Goal: Communication & Community: Answer question/provide support

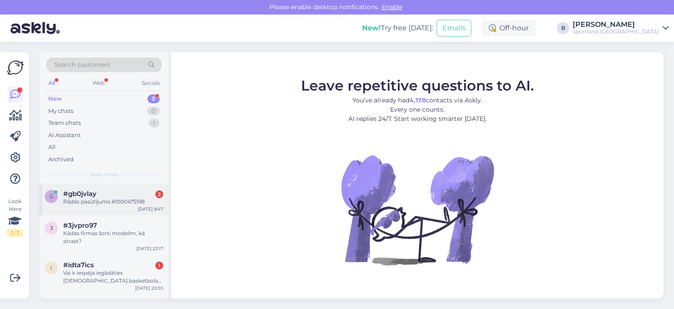
click at [122, 200] on div "Rādās pasūtījums #1000475198" at bounding box center [113, 202] width 100 height 8
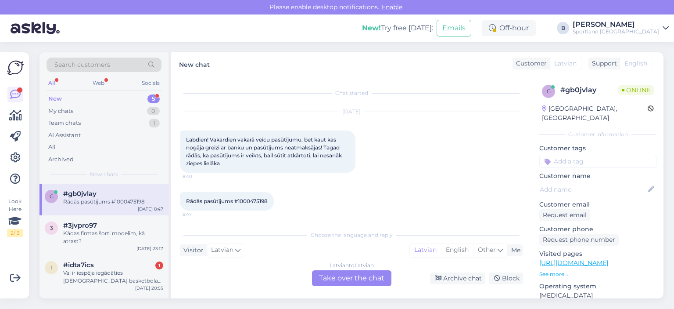
scroll to position [2, 0]
click at [248, 198] on span "Rādās pasūtījums #1000475198" at bounding box center [227, 199] width 82 height 7
drag, startPoint x: 248, startPoint y: 198, endPoint x: 348, endPoint y: 186, distance: 100.9
click at [348, 186] on div "Rādās pasūtījums #1000475198 8:47" at bounding box center [351, 199] width 343 height 38
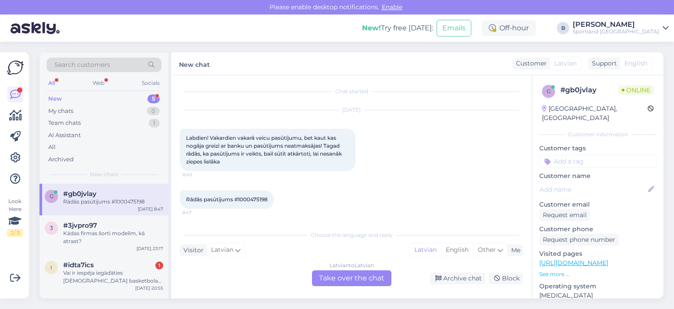
click at [358, 276] on div "Latvian to Latvian Take over the chat" at bounding box center [351, 278] width 79 height 16
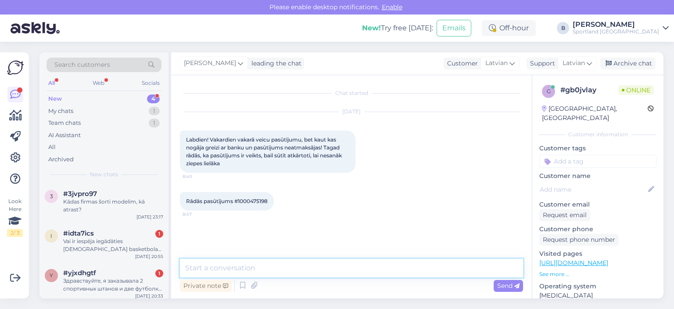
click at [328, 266] on textarea at bounding box center [351, 268] width 343 height 18
type textarea "Sveiki, pārbaudīsim."
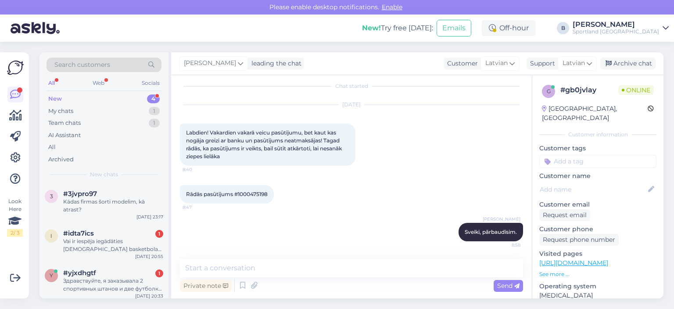
click at [254, 192] on span "Rādās pasūtījums #1000475198" at bounding box center [227, 194] width 82 height 7
copy div "1000475198 8:47"
click at [326, 266] on textarea at bounding box center [351, 268] width 343 height 18
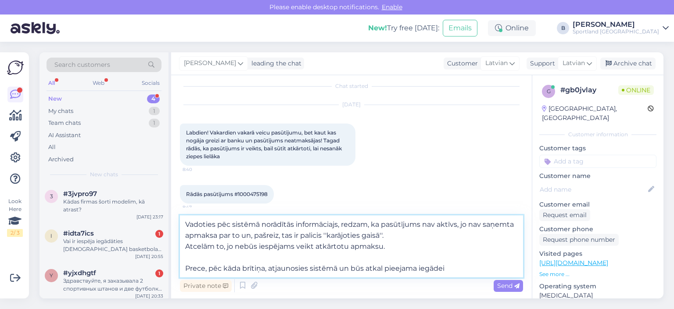
type textarea "Vadoties pēc sistēmā norādītās informāciajs, redzam, ka pasūtījums nav aktīvs, …"
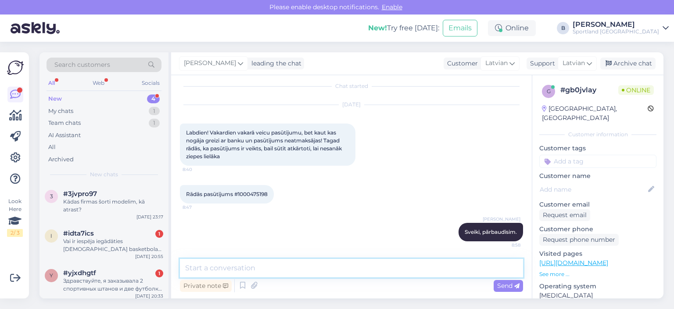
scroll to position [92, 0]
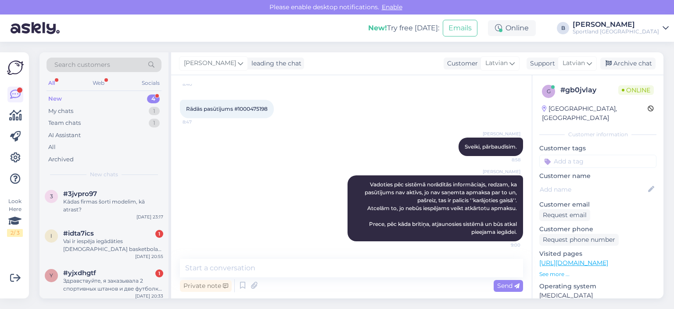
click at [632, 56] on div "[PERSON_NAME] leading the chat Customer Latvian Support Latvian Archive chat" at bounding box center [417, 63] width 493 height 23
click at [627, 67] on div "Archive chat" at bounding box center [628, 64] width 55 height 12
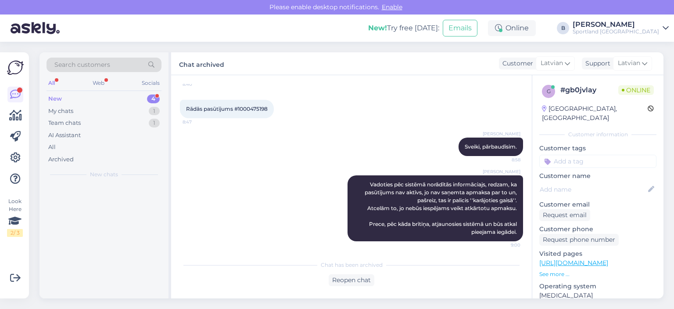
scroll to position [95, 0]
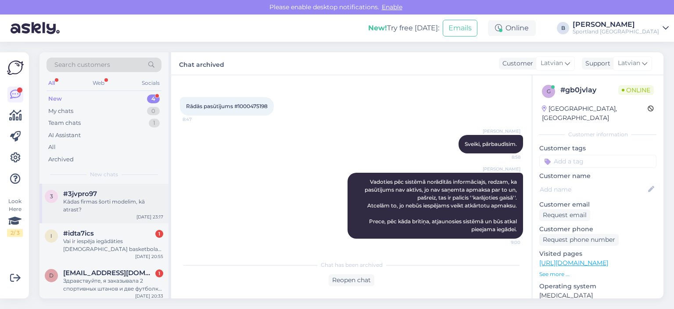
click at [125, 203] on div "Kādas firmas šorti modelim, kā atrast?" at bounding box center [113, 206] width 100 height 16
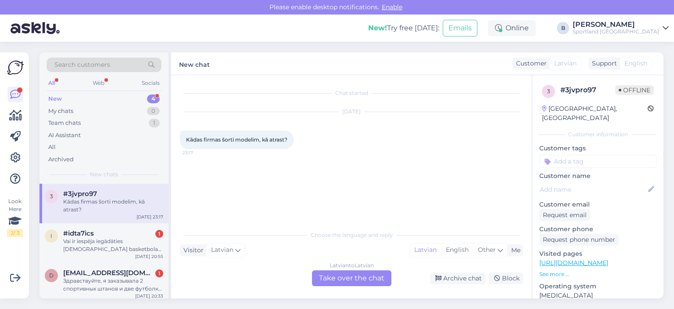
click at [383, 276] on div "Latvian to Latvian Take over the chat" at bounding box center [351, 278] width 79 height 16
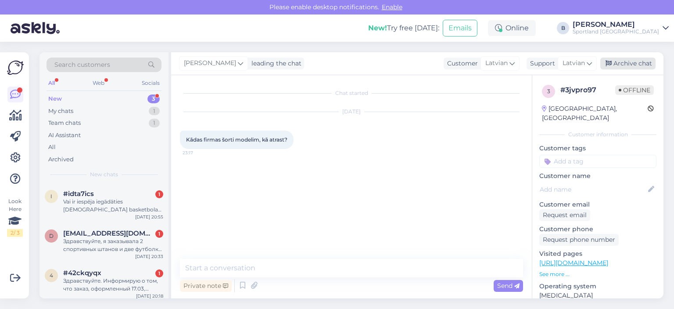
click at [630, 65] on div "Archive chat" at bounding box center [628, 64] width 55 height 12
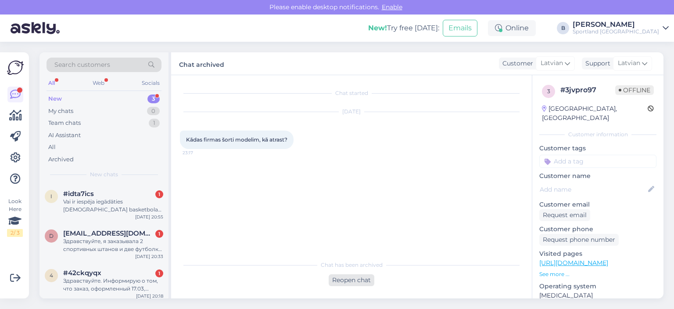
click at [355, 282] on div "Reopen chat" at bounding box center [352, 280] width 46 height 12
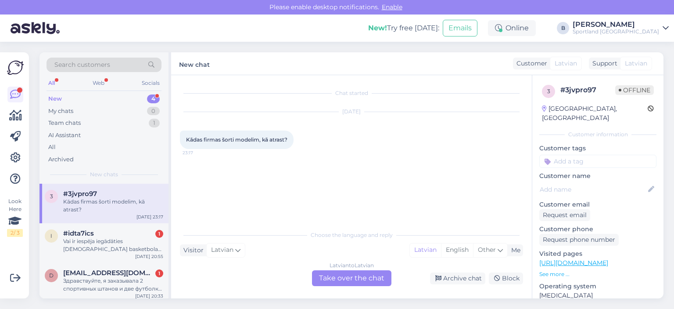
click at [347, 276] on div "Latvian to Latvian Take over the chat" at bounding box center [351, 278] width 79 height 16
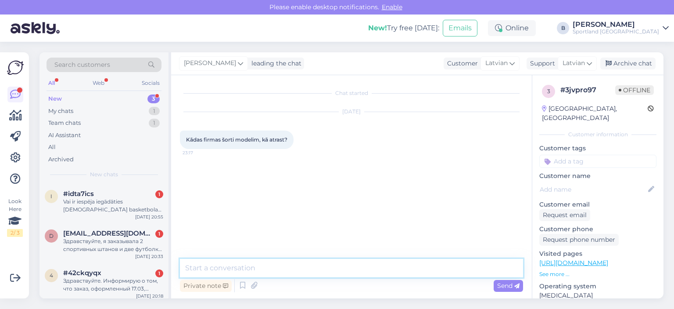
click at [347, 272] on textarea at bounding box center [351, 268] width 343 height 18
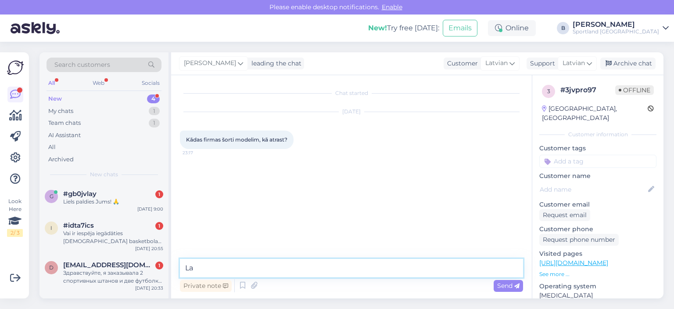
type textarea "L"
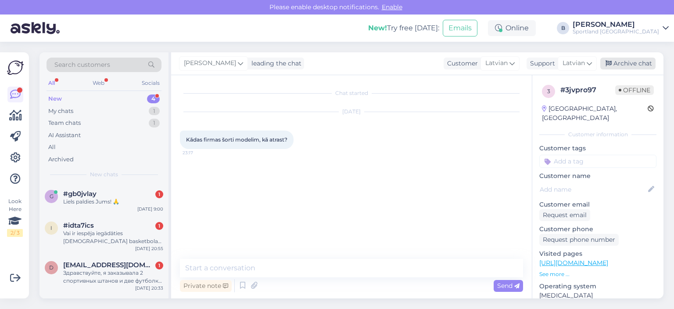
click at [618, 60] on div "Archive chat" at bounding box center [628, 64] width 55 height 12
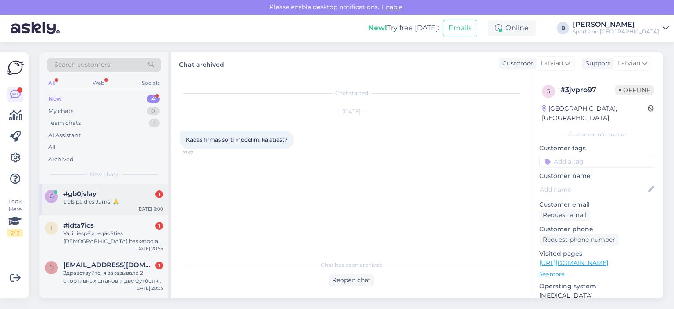
click at [90, 202] on div "Liels paldies Jums! 🙏" at bounding box center [113, 202] width 100 height 8
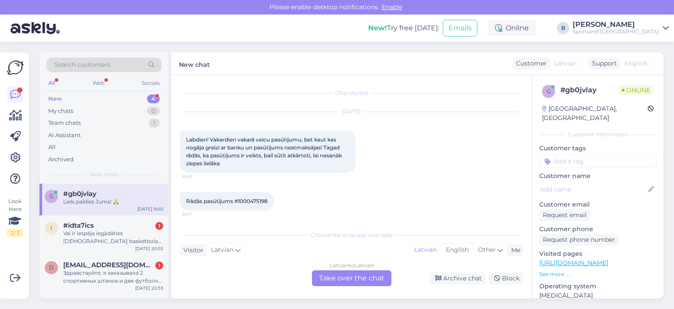
scroll to position [162, 0]
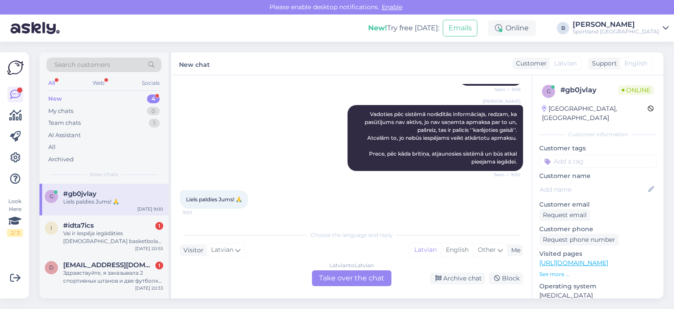
click at [354, 281] on div "Latvian to Latvian Take over the chat" at bounding box center [351, 278] width 79 height 16
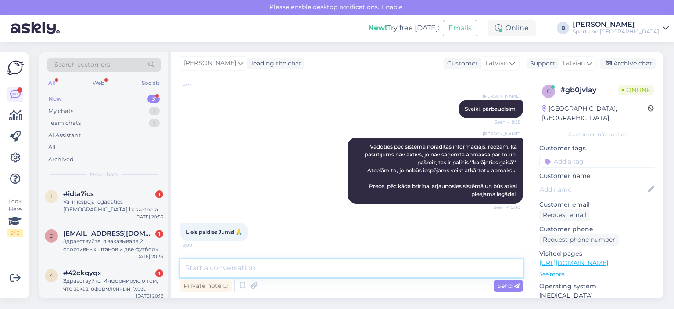
click at [345, 270] on textarea at bounding box center [351, 268] width 343 height 18
type textarea "Jauku Jums dienu! :)"
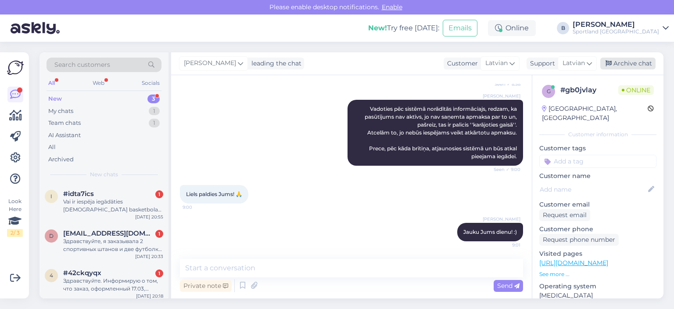
click at [619, 66] on div "Archive chat" at bounding box center [628, 64] width 55 height 12
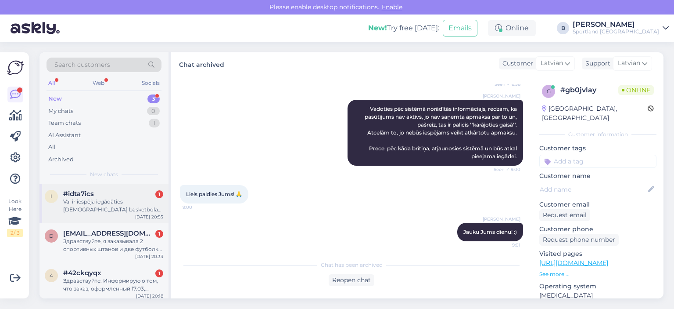
click at [100, 208] on div "Vai ir iespēja iegādāties [DEMOGRAPHIC_DATA] basketbola izlases [PERSON_NAME] k…" at bounding box center [113, 206] width 100 height 16
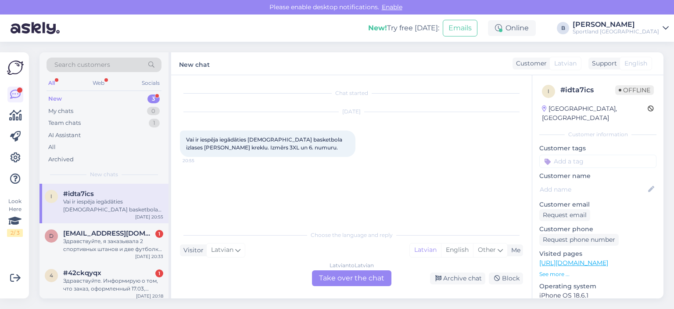
click at [327, 273] on div "Latvian to Latvian Take over the chat" at bounding box center [351, 278] width 79 height 16
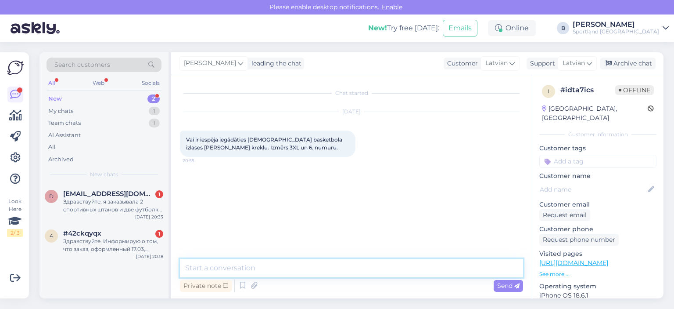
click at [327, 272] on textarea at bounding box center [351, 268] width 343 height 18
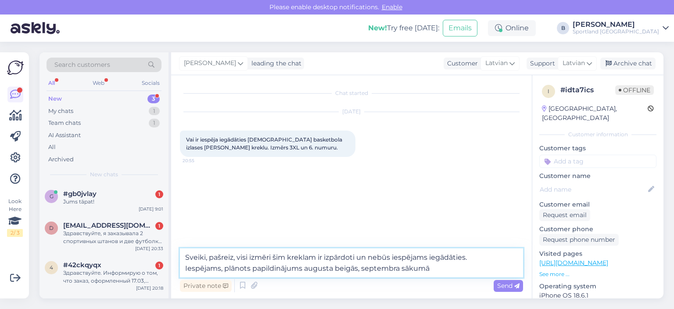
type textarea "Sveiki, pašreiz, visi izmēri šim kreklam ir izpārdoti un nebūs iespējams iegādā…"
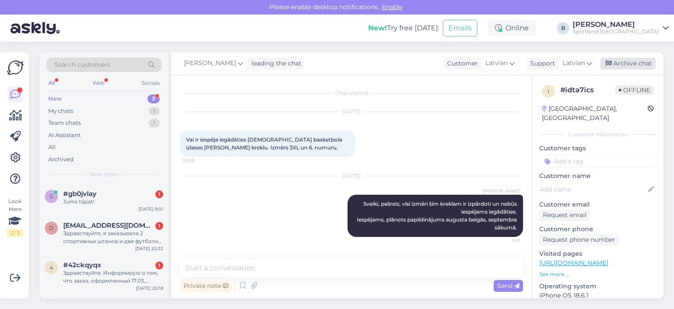
click at [623, 68] on div "Archive chat" at bounding box center [628, 64] width 55 height 12
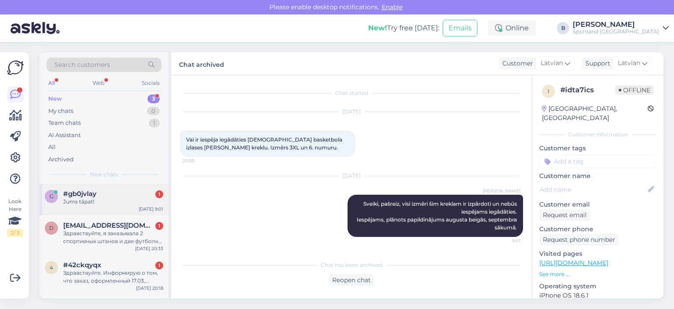
click at [129, 204] on div "Jums tāpat!" at bounding box center [113, 202] width 100 height 8
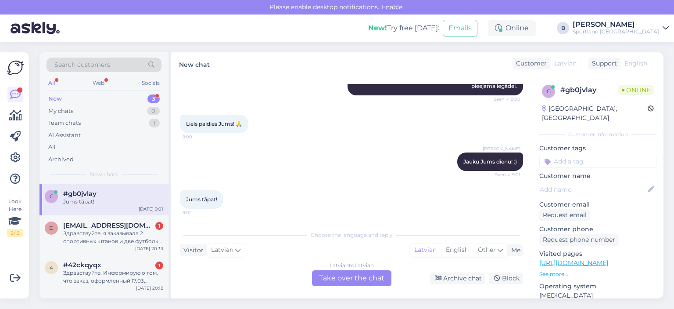
click at [368, 281] on div "Latvian to Latvian Take over the chat" at bounding box center [351, 278] width 79 height 16
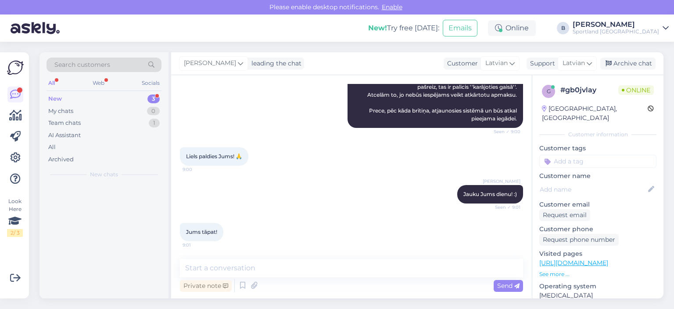
scroll to position [205, 0]
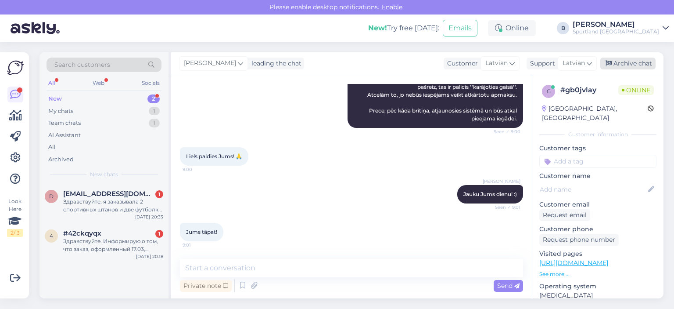
click at [637, 60] on div "Archive chat" at bounding box center [628, 64] width 55 height 12
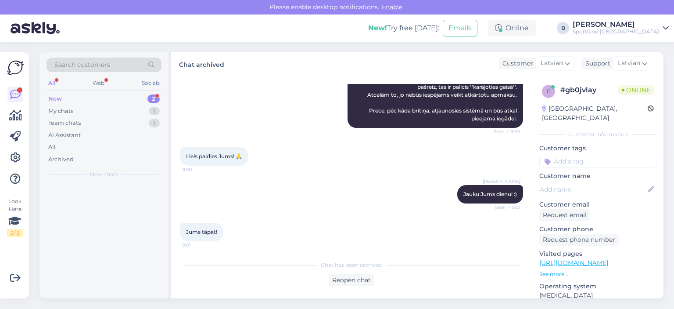
scroll to position [208, 0]
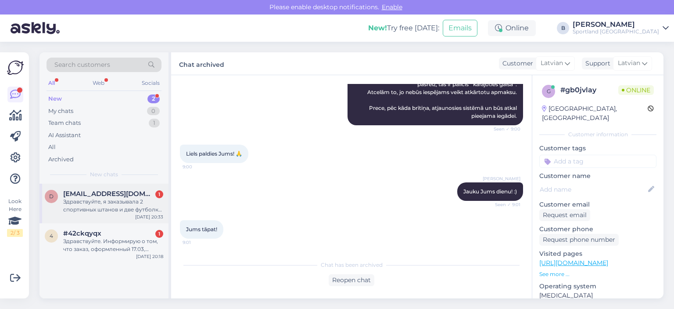
click at [86, 205] on div "Здравствуйте, я заказывала 2 спортивных штанов и две футболки , но получила 3 ф…" at bounding box center [113, 206] width 100 height 16
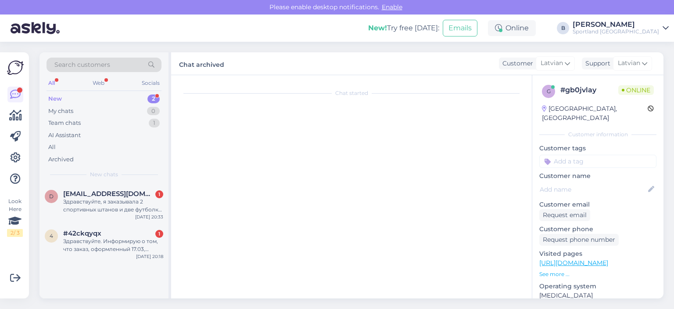
scroll to position [0, 0]
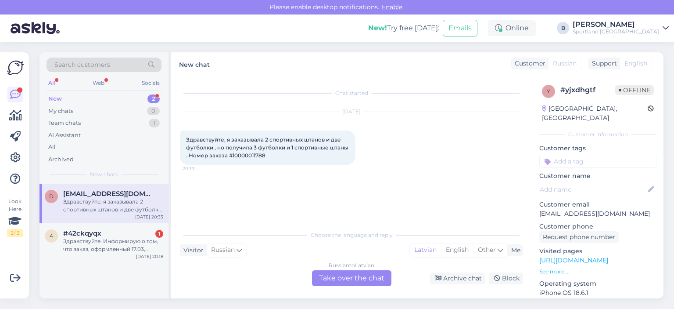
click at [349, 279] on div "Russian to Latvian Take over the chat" at bounding box center [351, 278] width 79 height 16
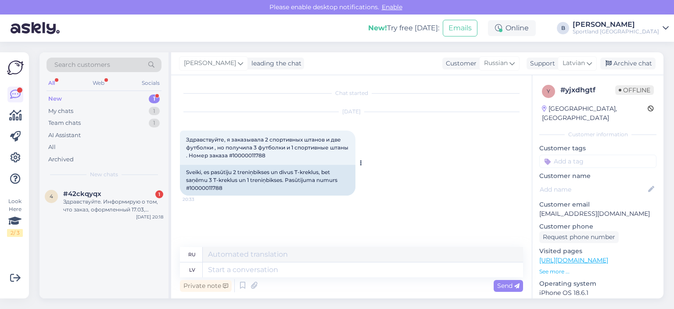
click at [201, 187] on div "Sveiki, es pasūtīju 2 treniņbikses un divus T-kreklus, bet saņēmu 3 T-kreklus u…" at bounding box center [268, 180] width 176 height 31
copy div "10000011788"
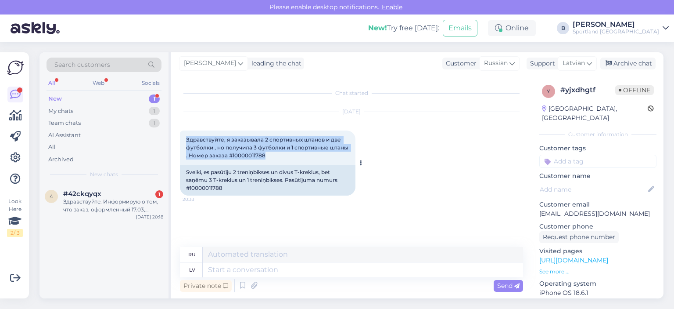
drag, startPoint x: 267, startPoint y: 154, endPoint x: 183, endPoint y: 140, distance: 85.4
click at [183, 140] on div "Здравствуйте, я заказывала 2 спортивных штанов и две футболки , но получила 3 ф…" at bounding box center [268, 147] width 176 height 34
copy span "Здравствуйте, я заказывала 2 спортивных штанов и две футболки , но получила 3 ф…"
click at [503, 66] on span "Russian" at bounding box center [496, 63] width 24 height 10
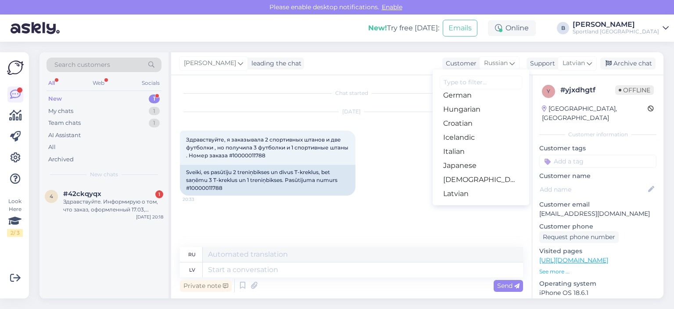
scroll to position [176, 0]
click at [464, 177] on link "Latvian" at bounding box center [481, 180] width 97 height 14
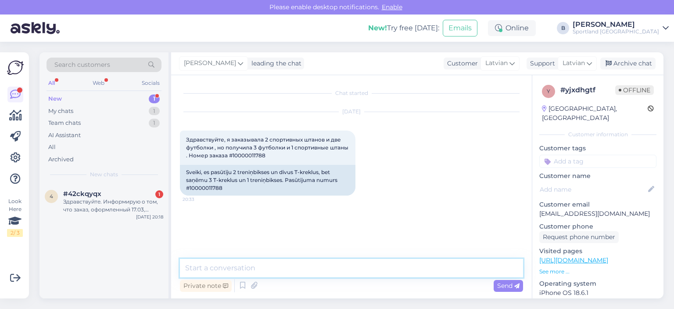
click at [313, 268] on textarea at bounding box center [351, 268] width 343 height 18
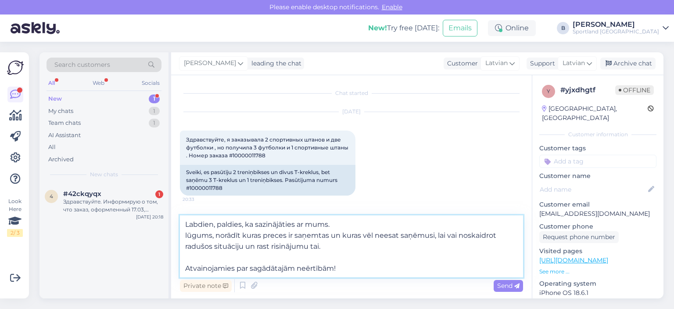
type textarea "Labdien, paldies, ka sazinājāties ar mums. lūgums, norādīt kuras preces ir saņe…"
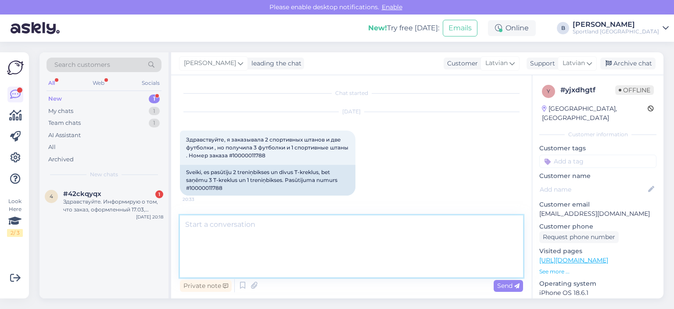
scroll to position [50, 0]
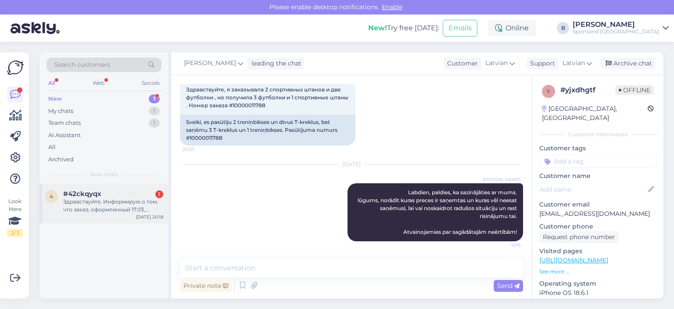
click at [116, 200] on div "Здравствуйте. Информирую о том, что заказ, оформленный 17.03, должен был быть г…" at bounding box center [113, 206] width 100 height 16
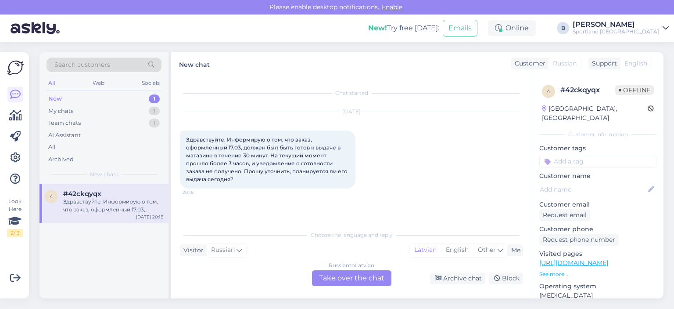
scroll to position [0, 0]
click at [353, 277] on div "Russian to Latvian Take over the chat" at bounding box center [351, 278] width 79 height 16
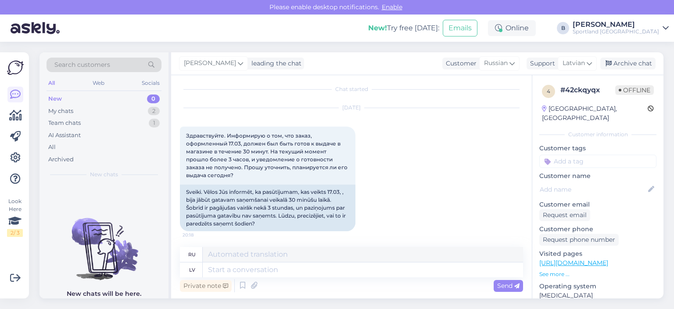
scroll to position [5, 0]
click at [496, 59] on span "Russian" at bounding box center [496, 63] width 24 height 10
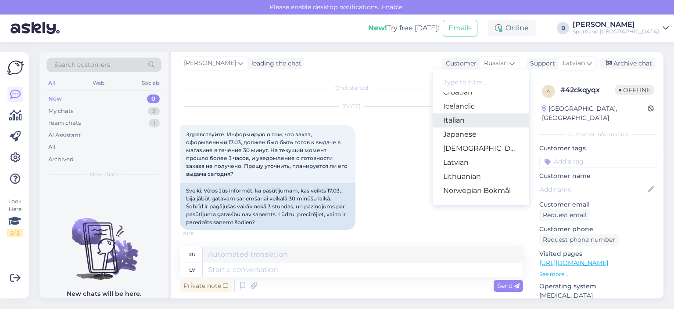
scroll to position [219, 0]
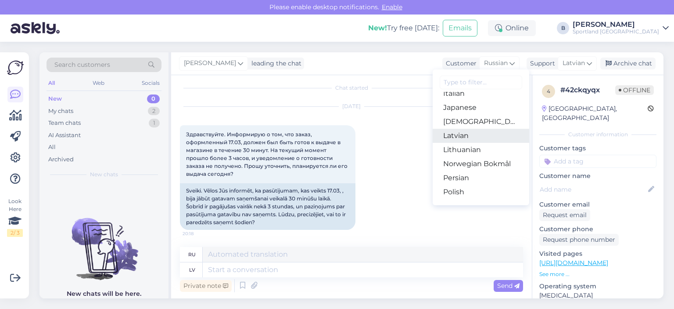
click at [467, 135] on link "Latvian" at bounding box center [481, 136] width 97 height 14
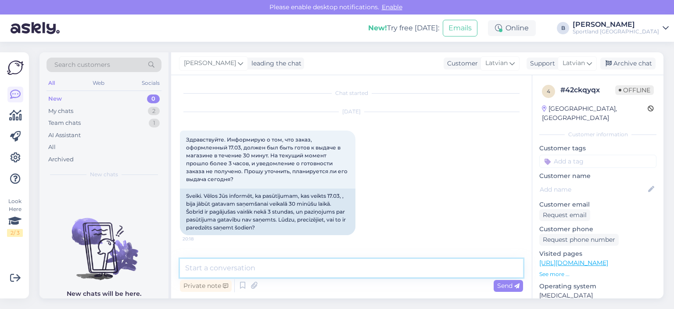
click at [269, 269] on textarea at bounding box center [351, 268] width 343 height 18
type textarea "Sveiki, kāds ir pasūtījuma numurs?"
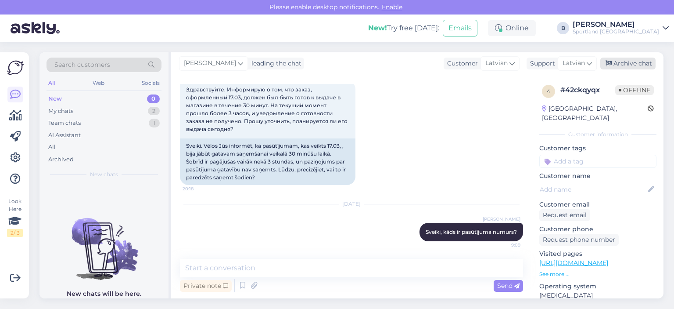
click at [622, 58] on div "Archive chat" at bounding box center [628, 64] width 55 height 12
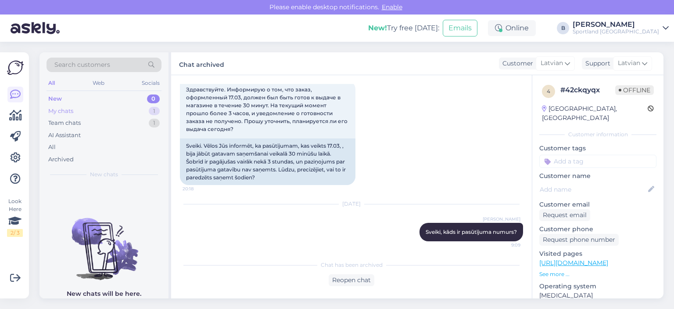
click at [73, 110] on div "My chats" at bounding box center [60, 111] width 25 height 9
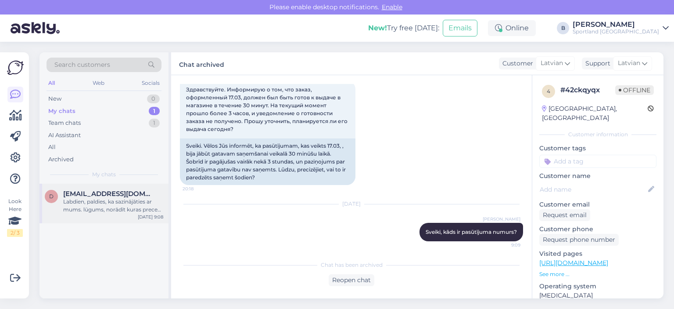
click at [95, 207] on div "Labdien, paldies, ka sazinājāties ar mums. lūgums, norādīt kuras preces ir saņe…" at bounding box center [113, 206] width 100 height 16
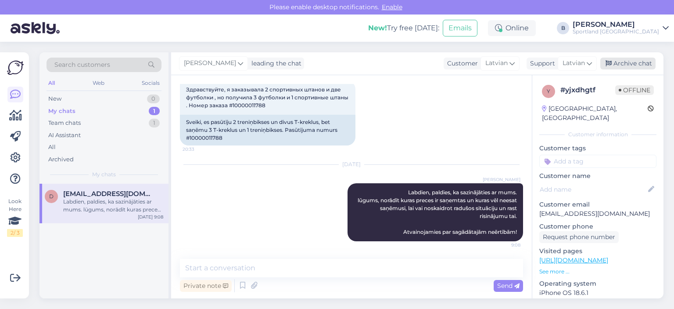
click at [627, 69] on div "Archive chat" at bounding box center [628, 64] width 55 height 12
